Goal: Connect with others: Participate in discussion

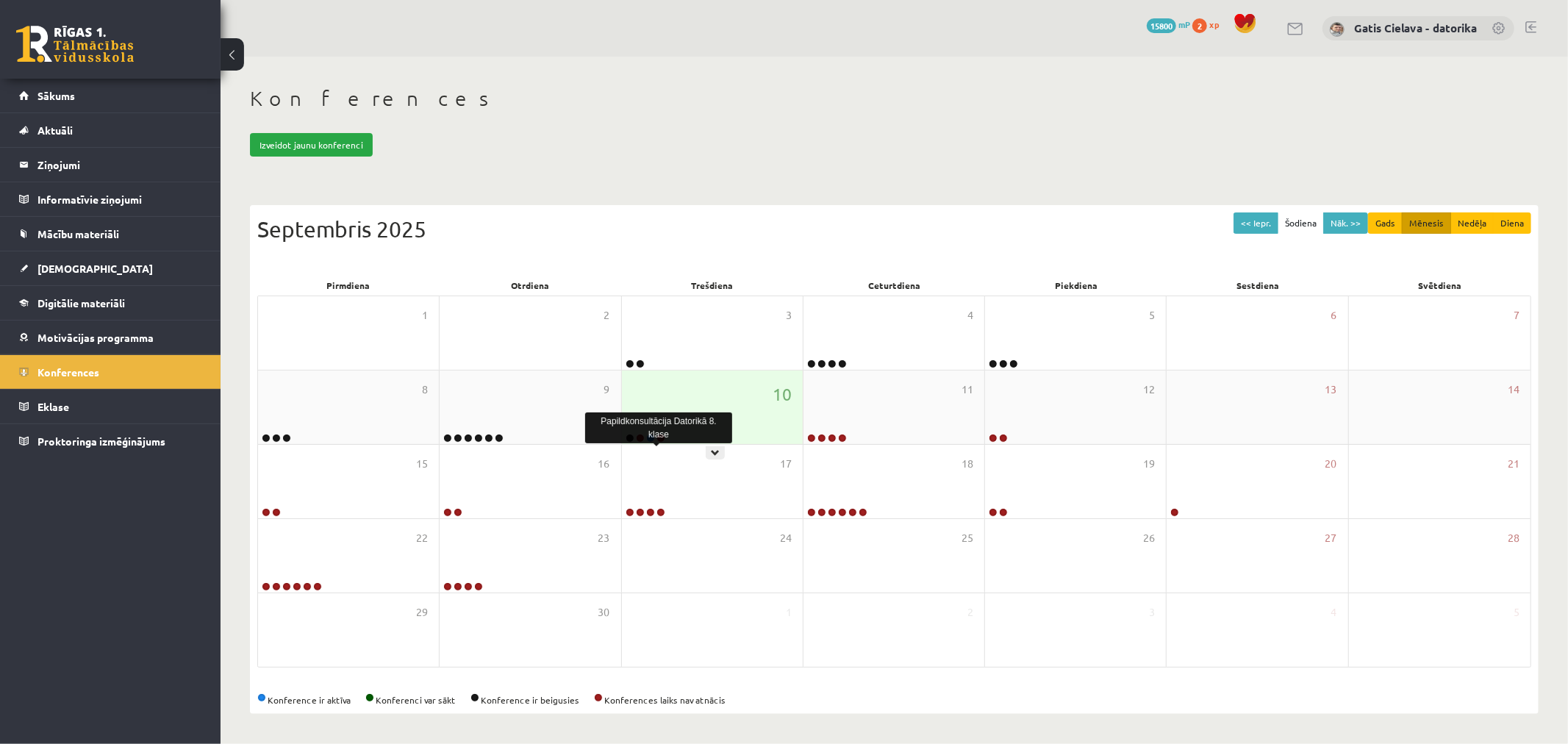
click at [662, 438] on link at bounding box center [660, 437] width 9 height 9
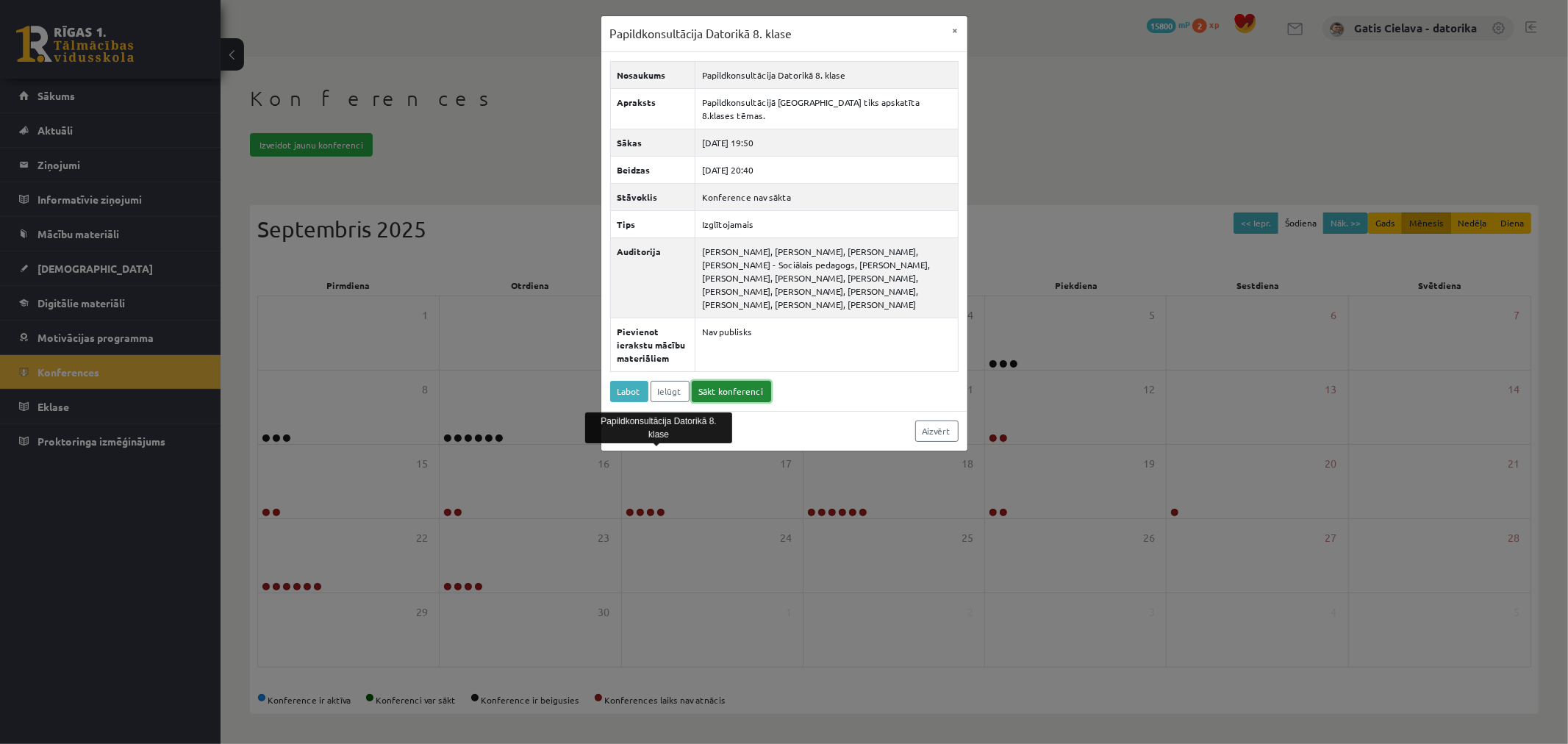
click at [726, 385] on link "Sākt konferenci" at bounding box center [731, 392] width 79 height 22
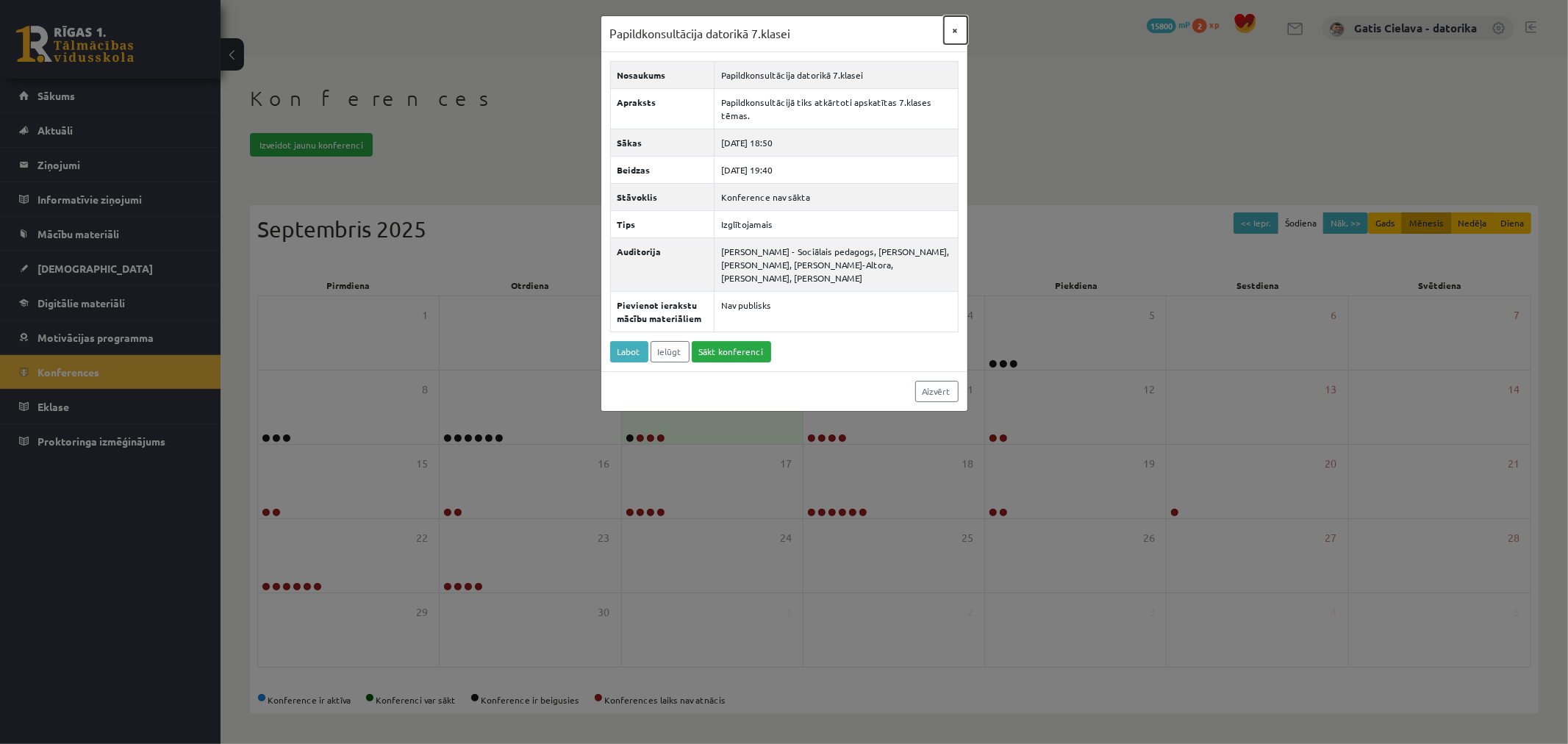
click at [956, 30] on button "×" at bounding box center [956, 30] width 24 height 28
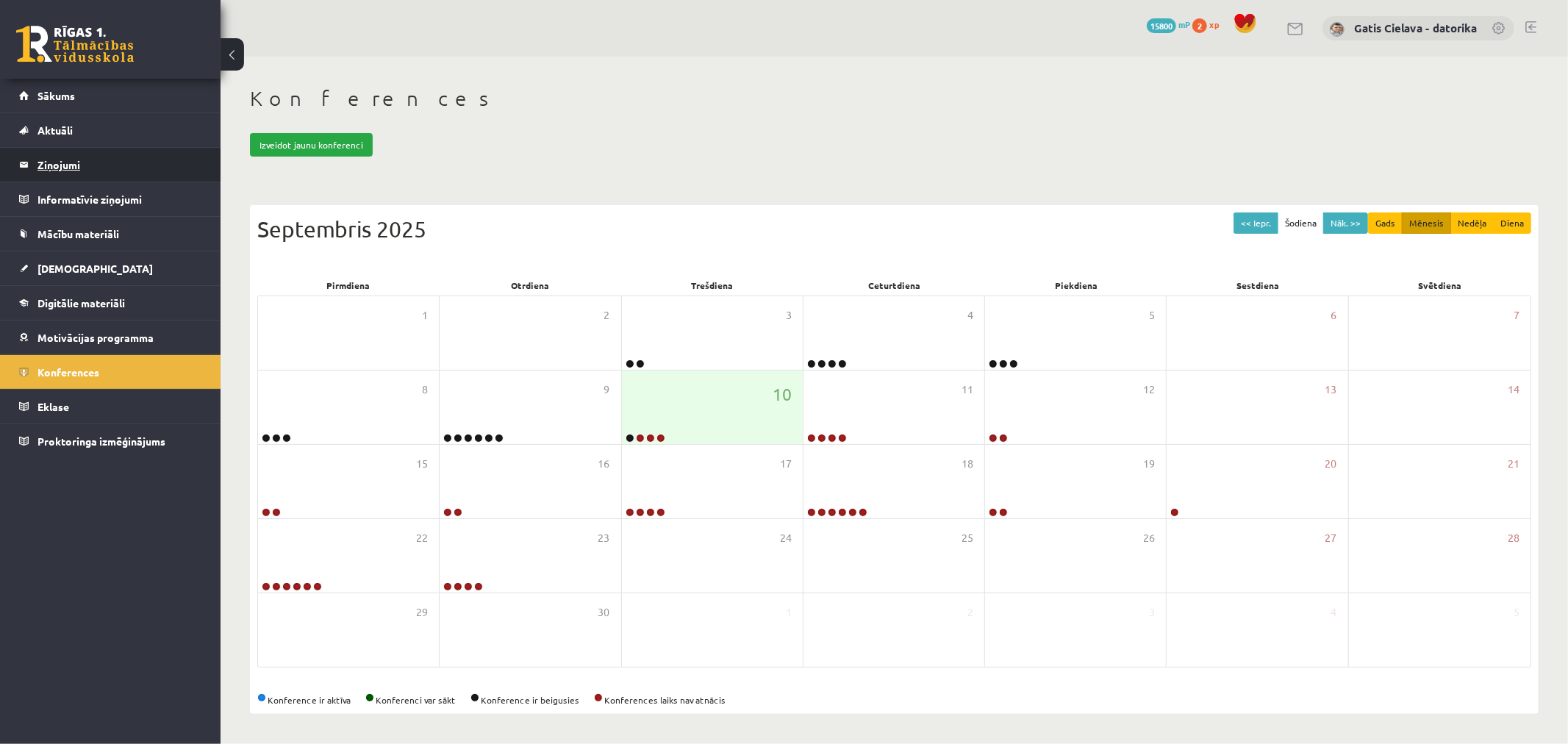
click at [71, 169] on legend "Ziņojumi 0" at bounding box center [120, 164] width 164 height 34
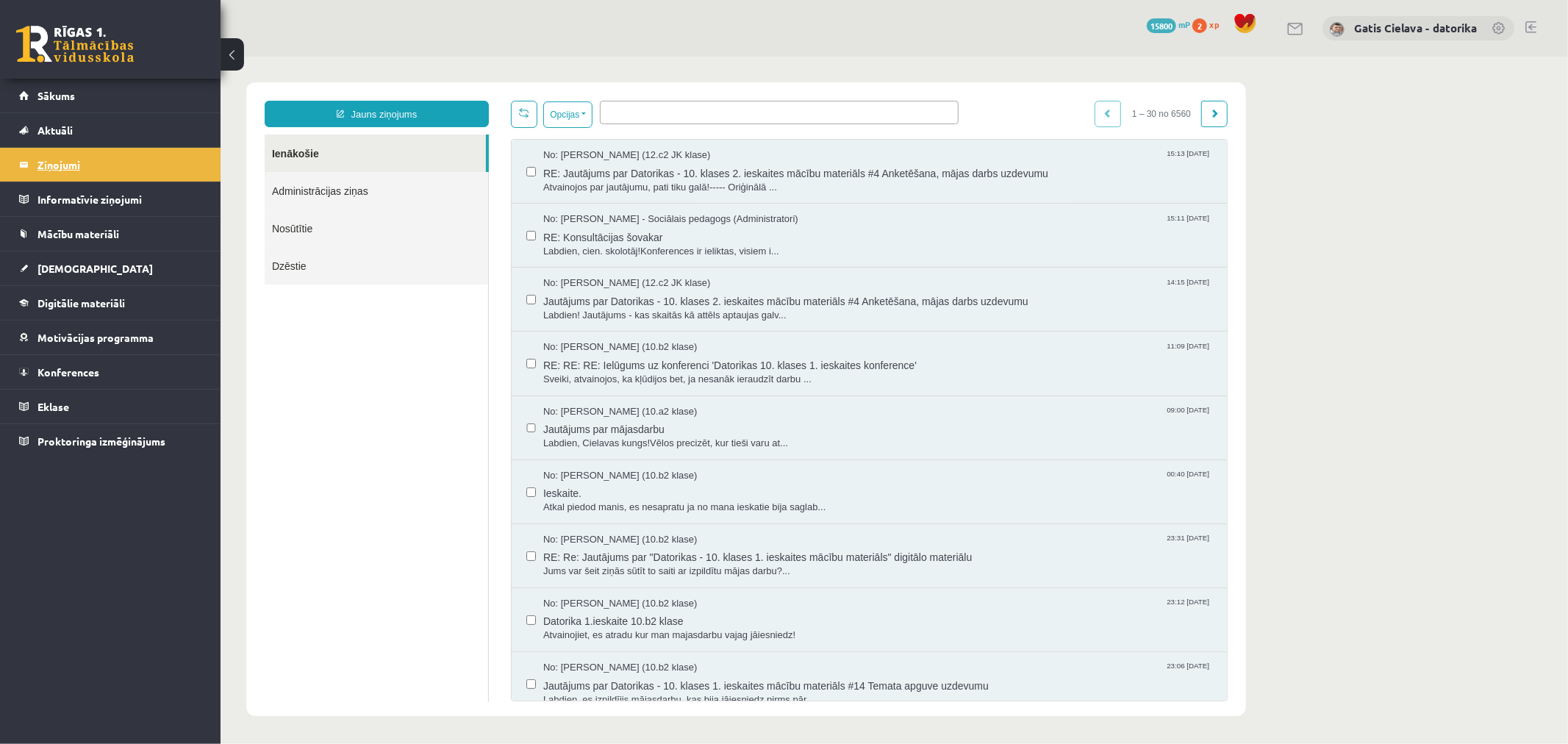
click at [66, 165] on legend "Ziņojumi 0" at bounding box center [120, 164] width 164 height 34
